Goal: Transaction & Acquisition: Book appointment/travel/reservation

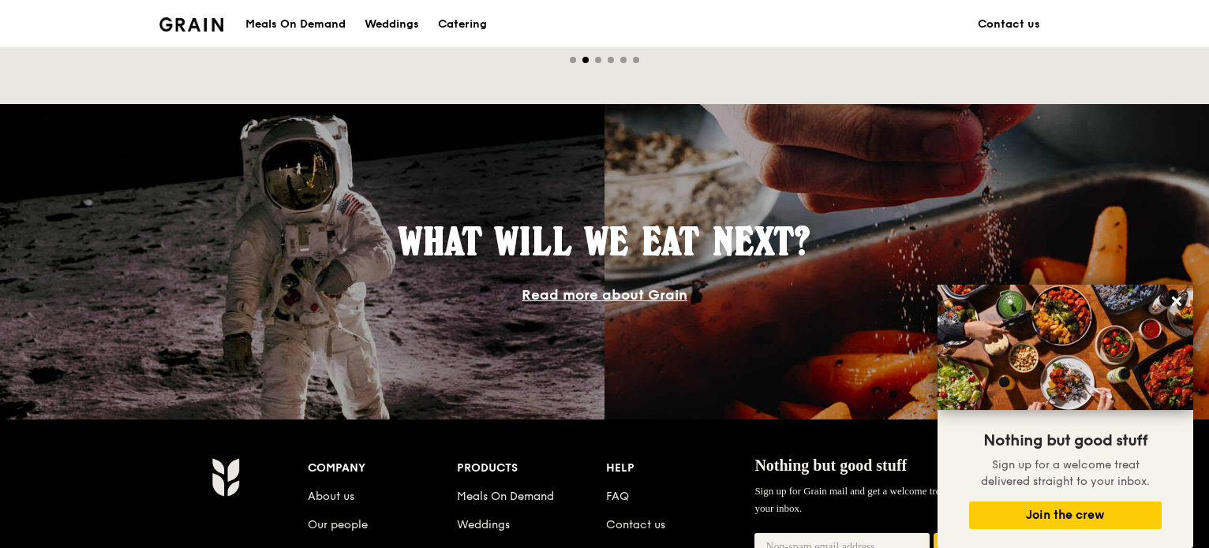
scroll to position [1571, 0]
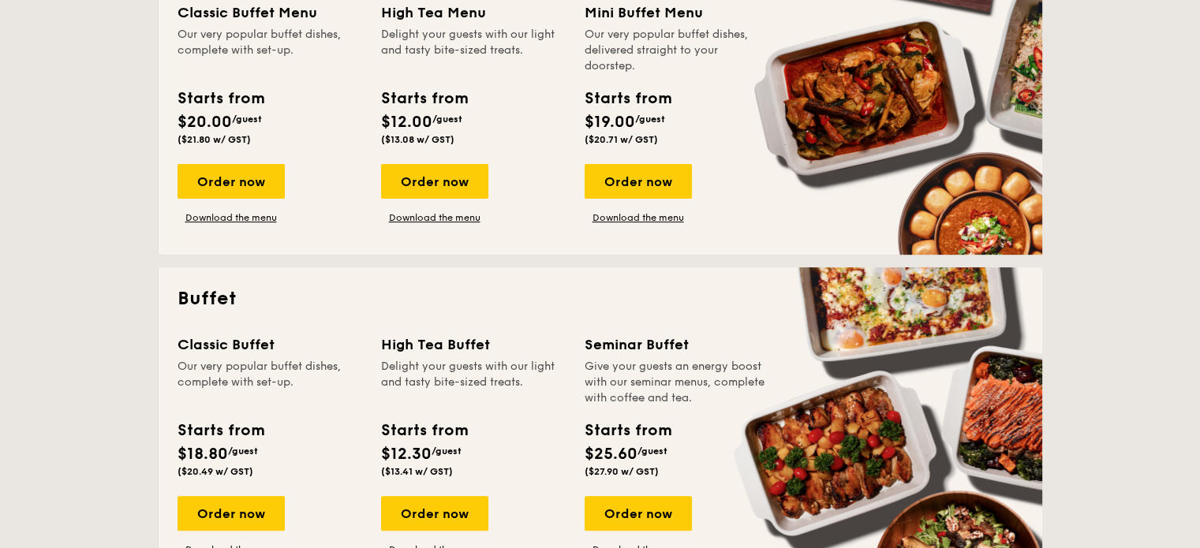
scroll to position [473, 0]
